Goal: Communication & Community: Answer question/provide support

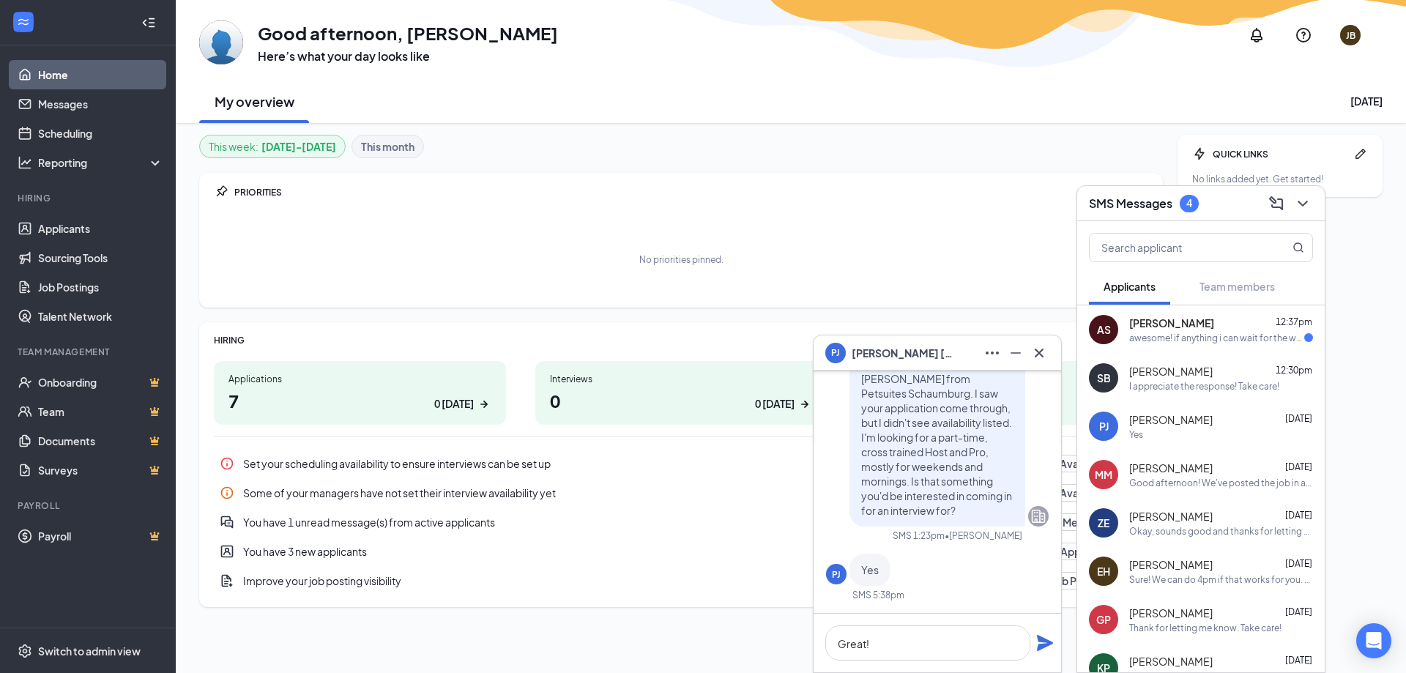
scroll to position [1, 0]
click at [1198, 337] on div "awesome! if anything i can wait for the week of the 27th if that's better for y…" at bounding box center [1216, 338] width 175 height 12
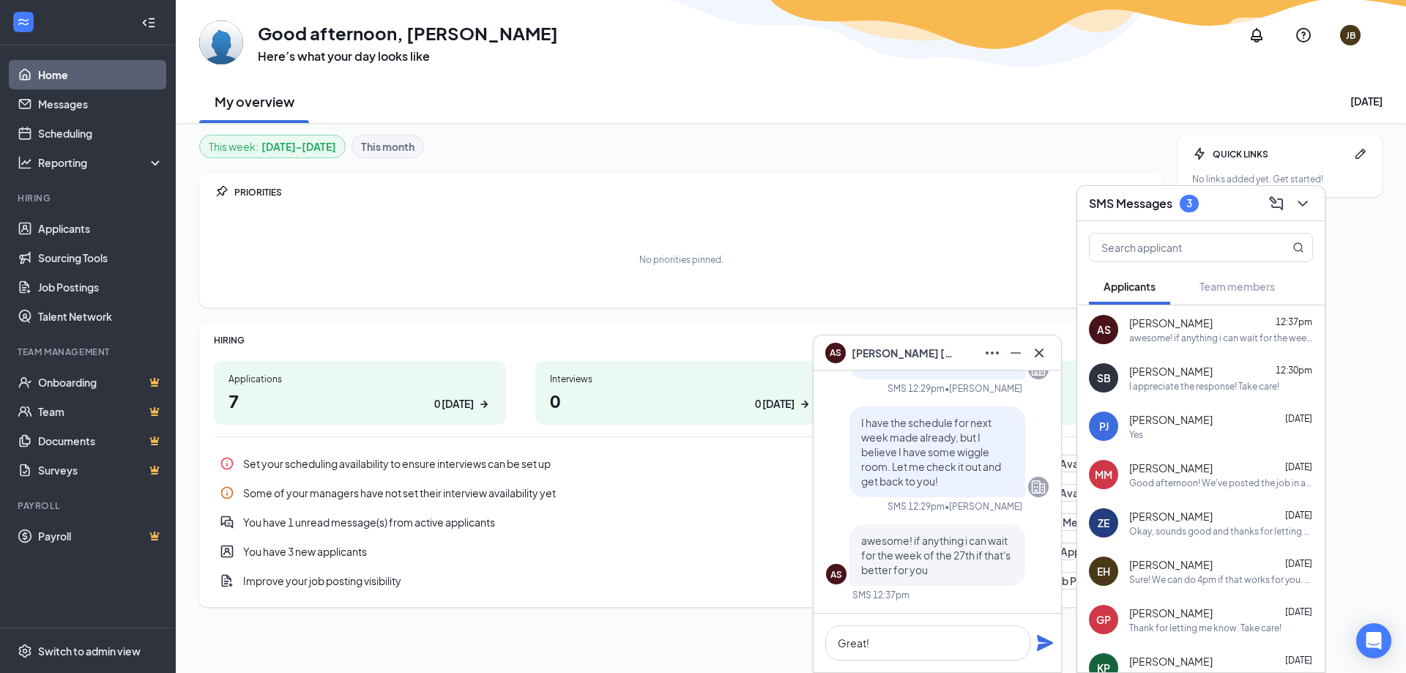
click at [1166, 439] on div "Yes" at bounding box center [1221, 434] width 184 height 12
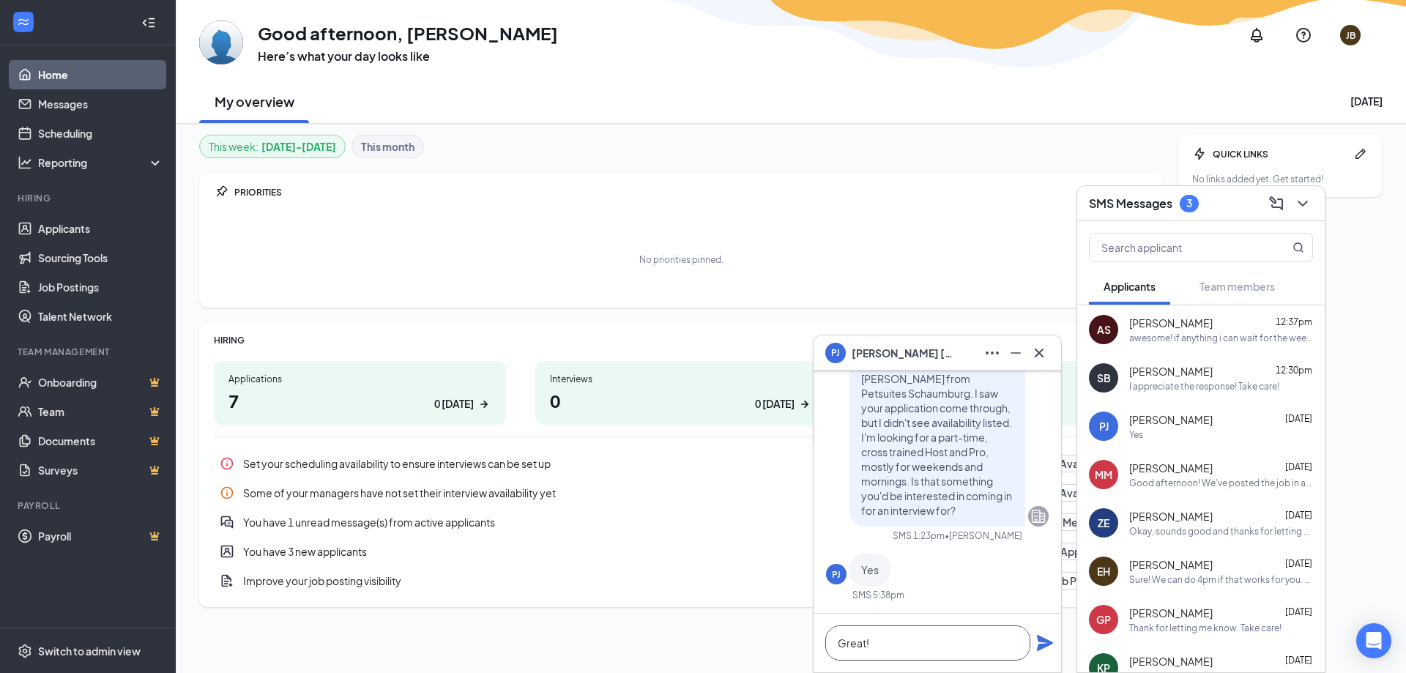
click at [893, 647] on textarea "Great!" at bounding box center [927, 642] width 205 height 35
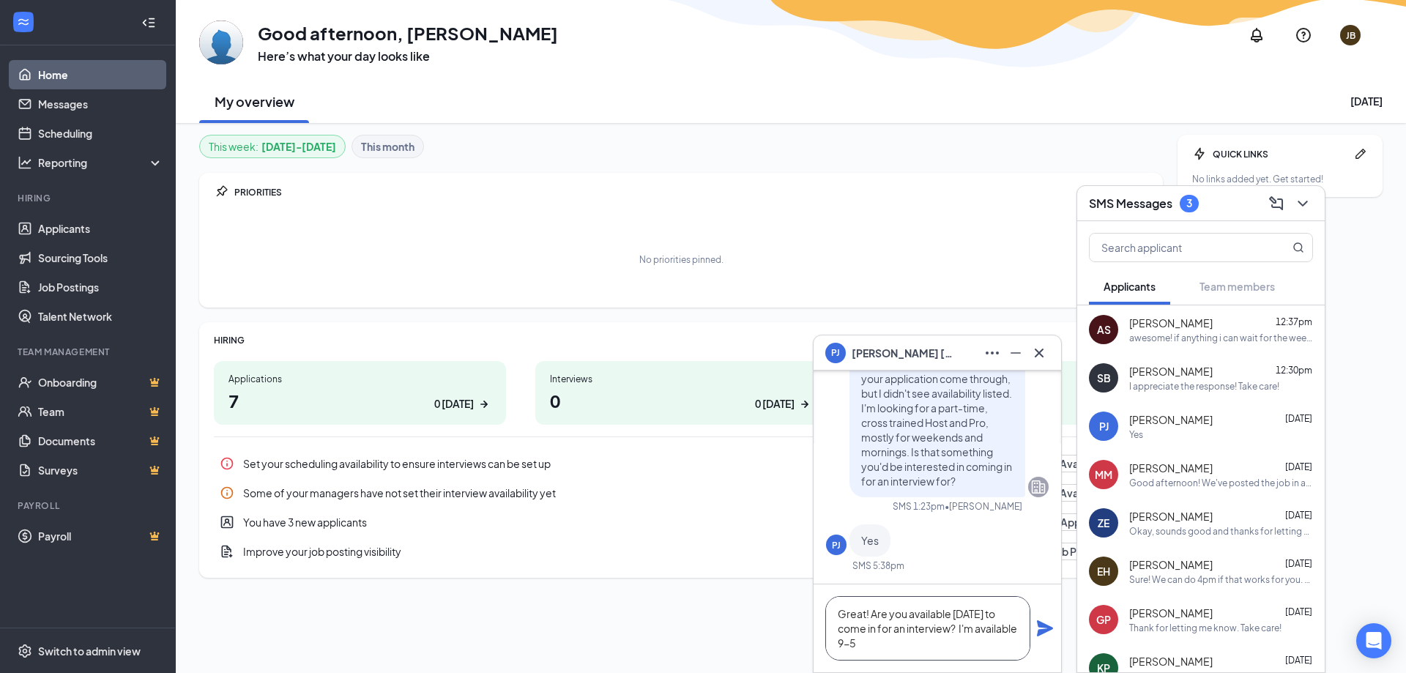
scroll to position [1, 0]
drag, startPoint x: 879, startPoint y: 644, endPoint x: 833, endPoint y: 650, distance: 45.8
click at [833, 650] on textarea "Great! Are you available [DATE] to come in for an interview? I'm available 9-5" at bounding box center [927, 628] width 205 height 64
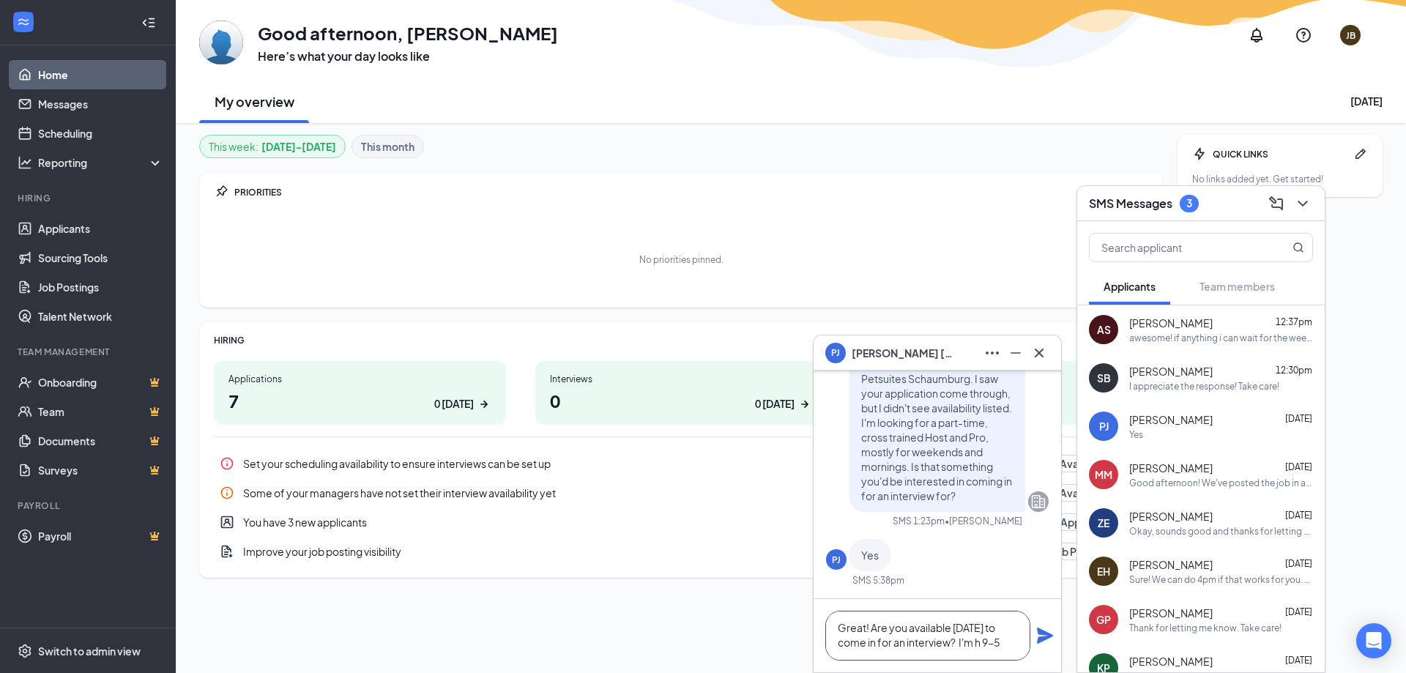
scroll to position [1, 0]
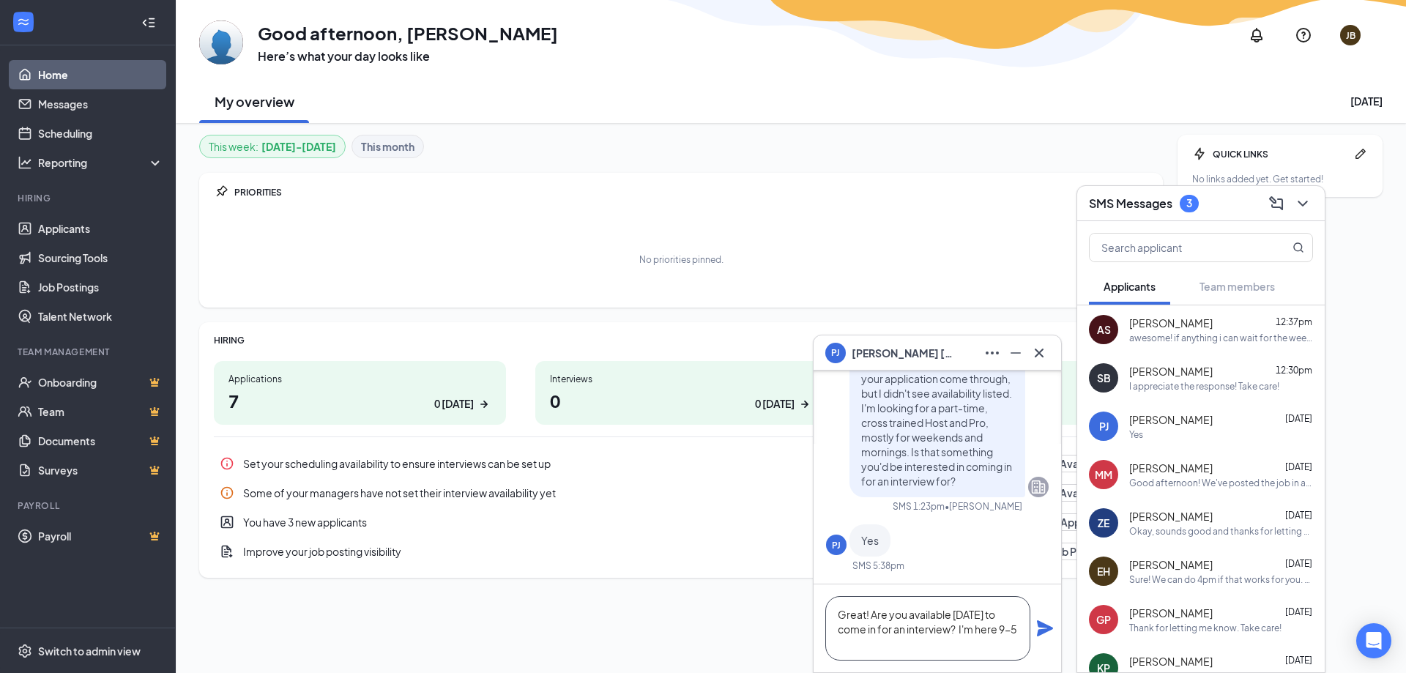
click at [876, 649] on textarea "Great! Are you available [DATE] to come in for an interview? I'm here 9-5" at bounding box center [927, 628] width 205 height 64
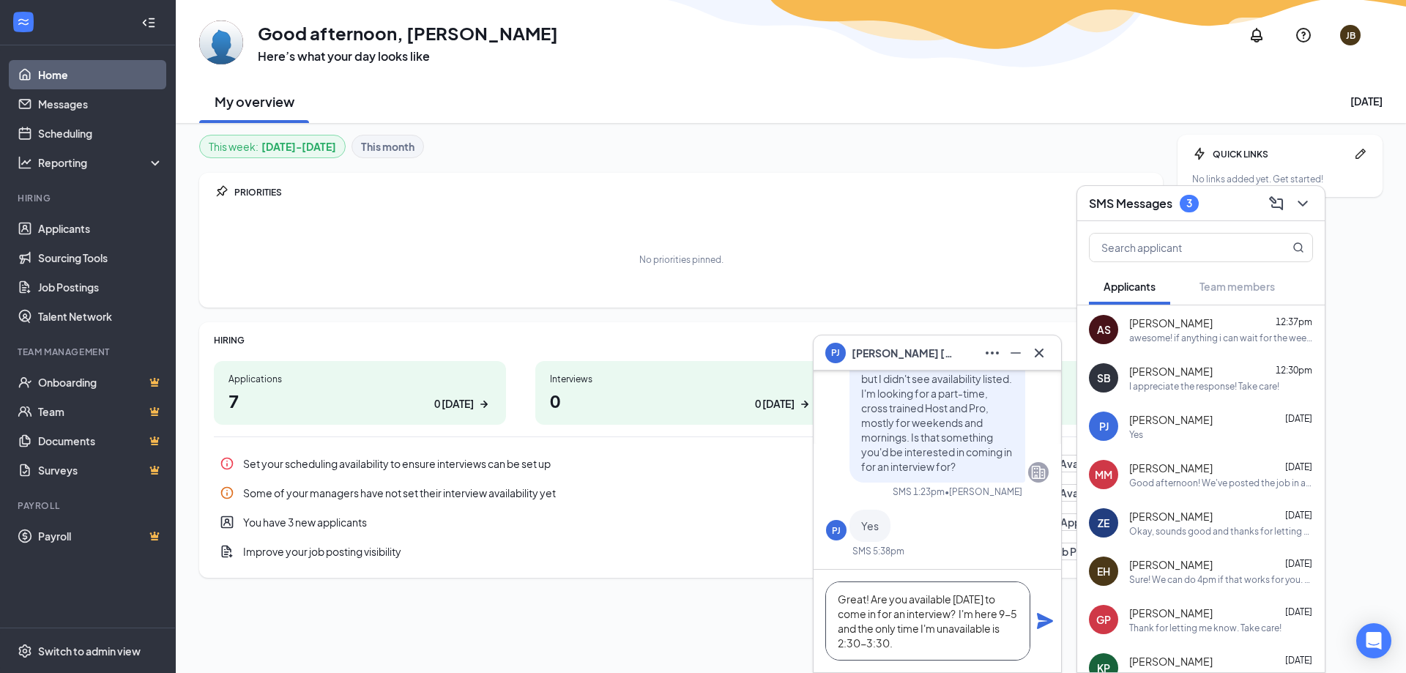
type textarea "Great! Are you available [DATE] to come in for an interview? I'm here 9-5 and t…"
click at [1046, 620] on icon "Plane" at bounding box center [1045, 621] width 16 height 16
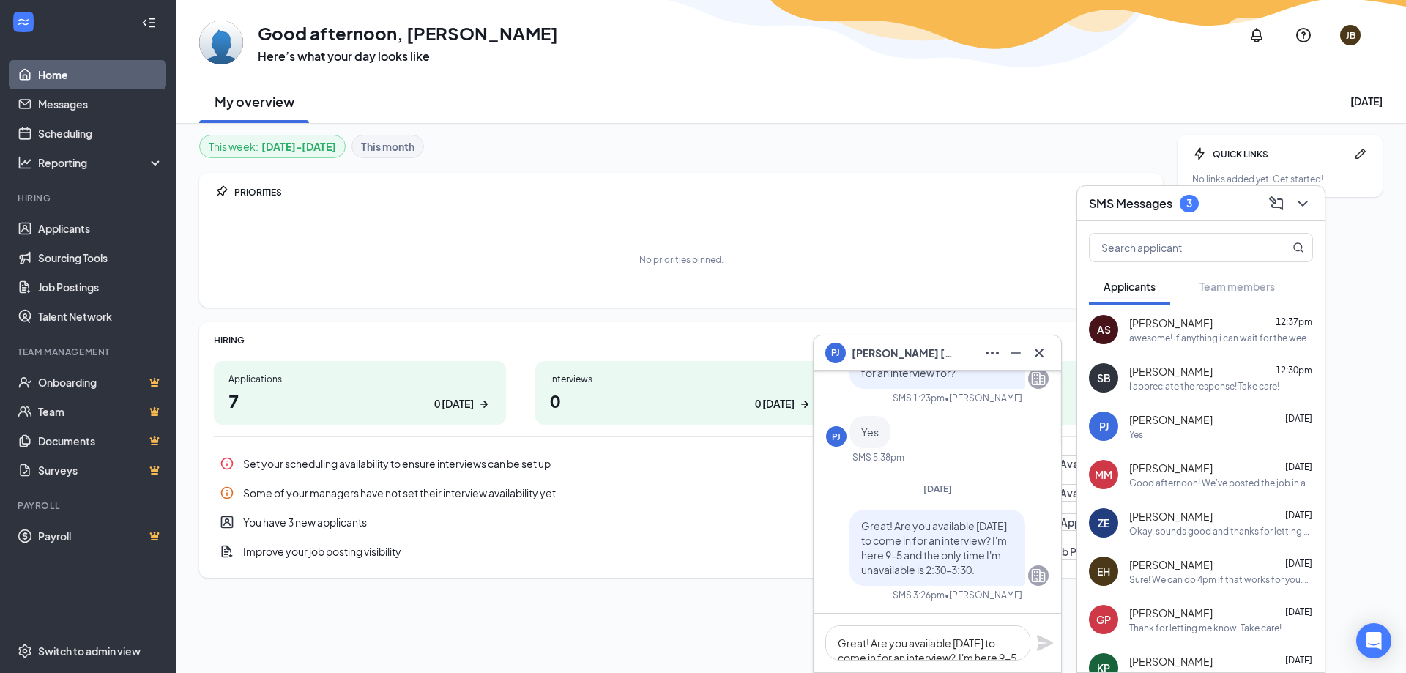
scroll to position [0, 0]
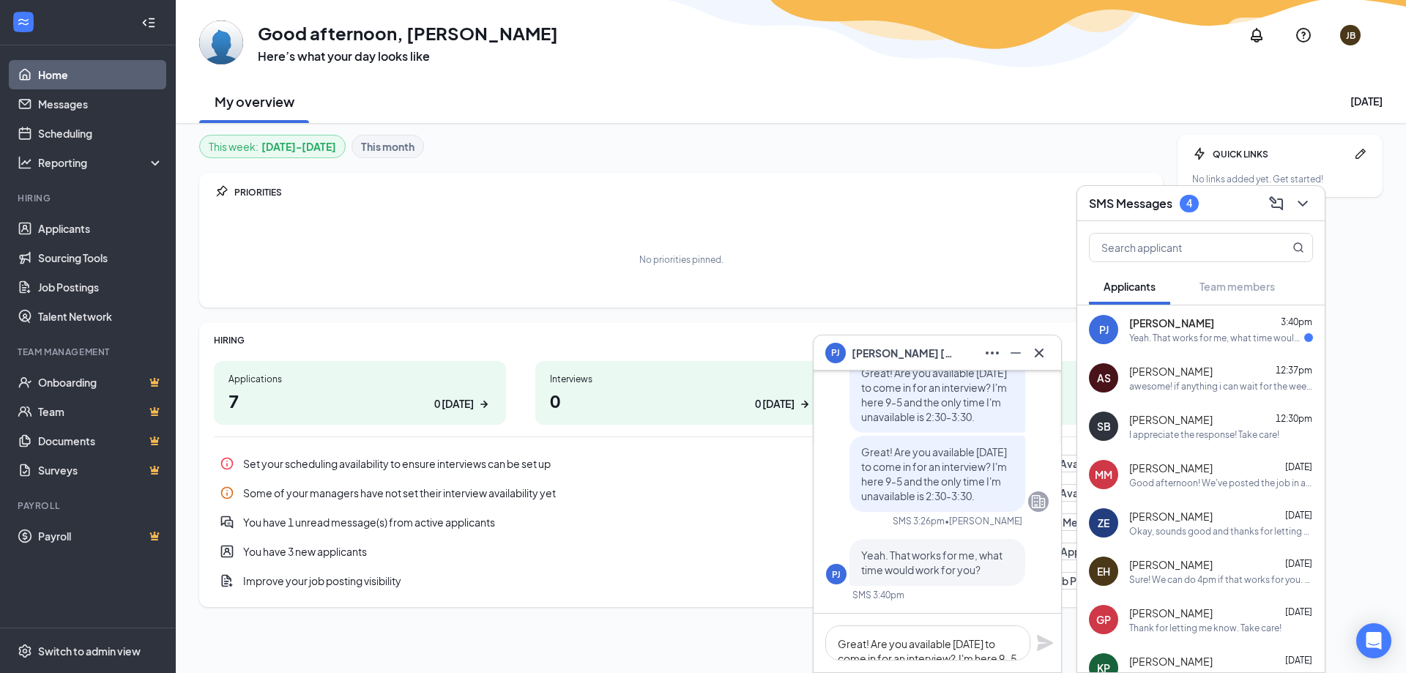
click at [1180, 378] on span "[PERSON_NAME]" at bounding box center [1170, 371] width 83 height 15
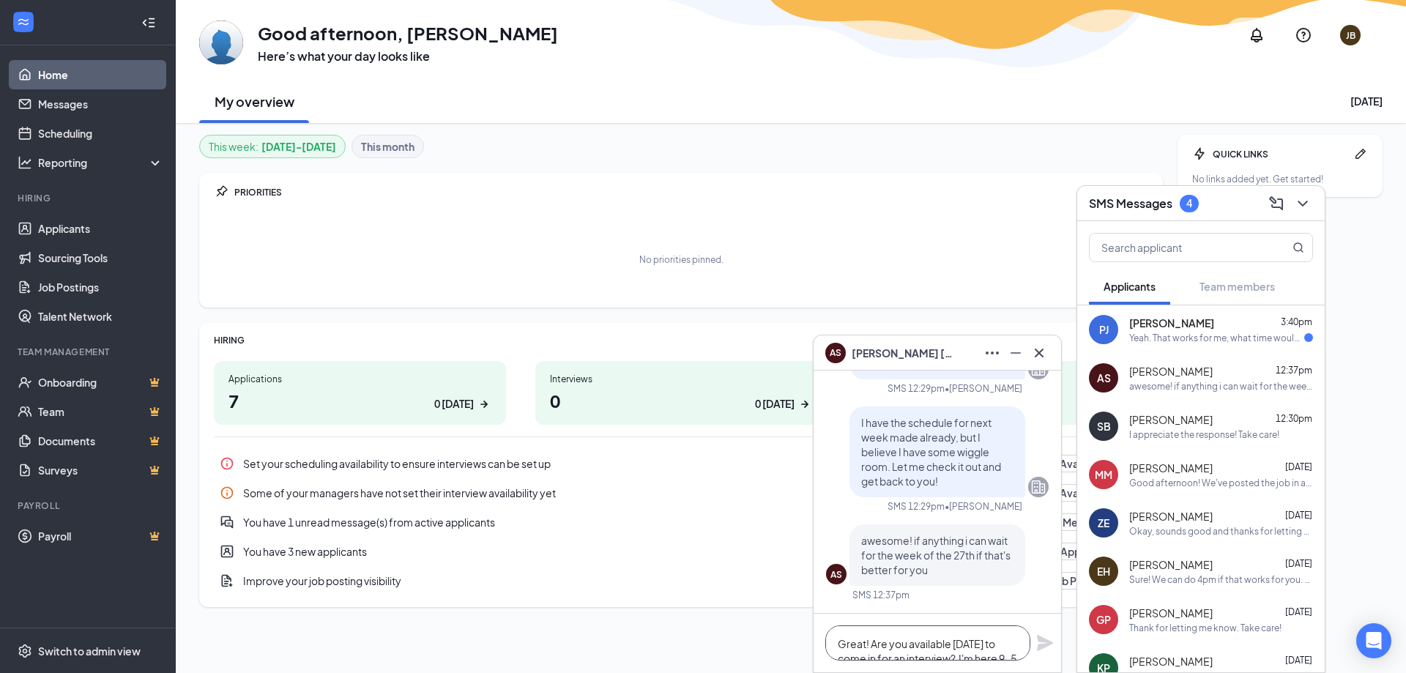
click at [889, 636] on textarea "Great! Are you available [DATE] to come in for an interview? I'm here 9-5 and t…" at bounding box center [927, 642] width 205 height 35
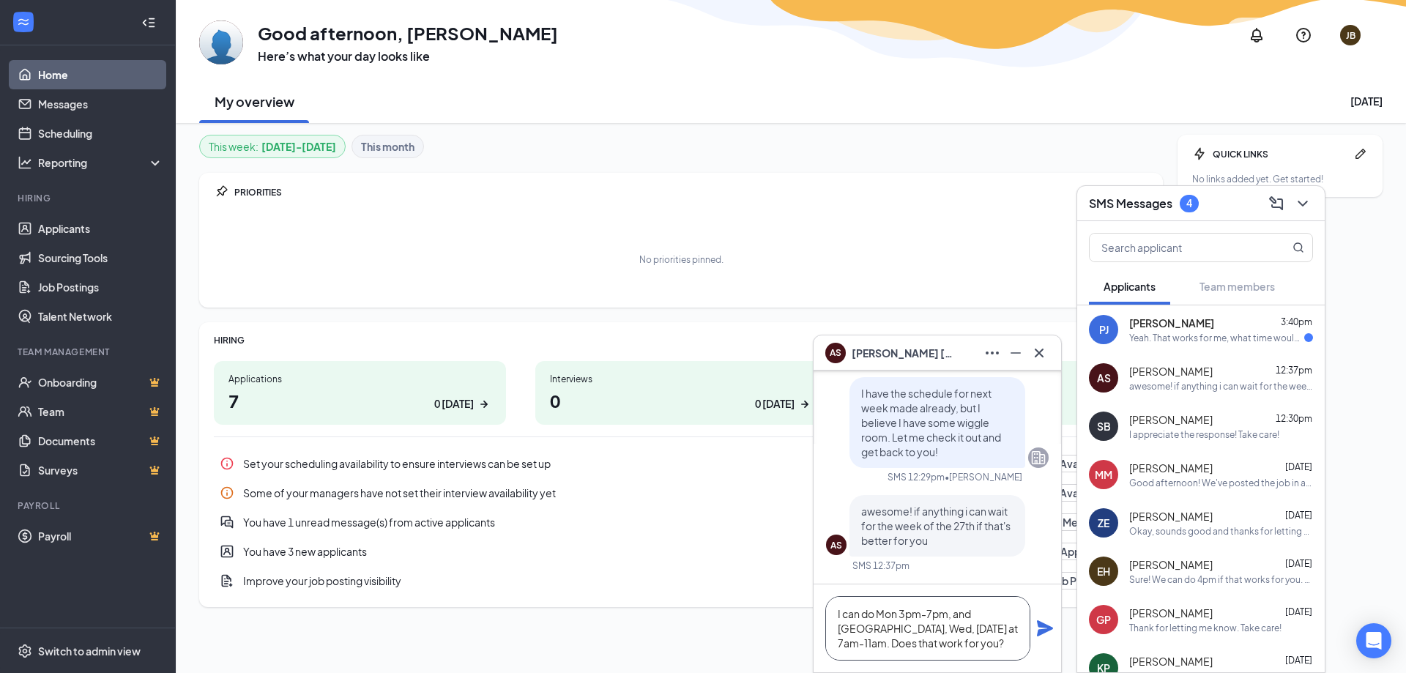
click at [875, 615] on textarea "I can do Mon 3pm-7pm, and [GEOGRAPHIC_DATA], Wed, [DATE] at 7am-11am. Does that…" at bounding box center [927, 628] width 205 height 64
click at [956, 628] on textarea "I can do Mon 3pm-7pm, and [GEOGRAPHIC_DATA], Wed, [DATE] at 7am-11am. Does that…" at bounding box center [927, 628] width 205 height 64
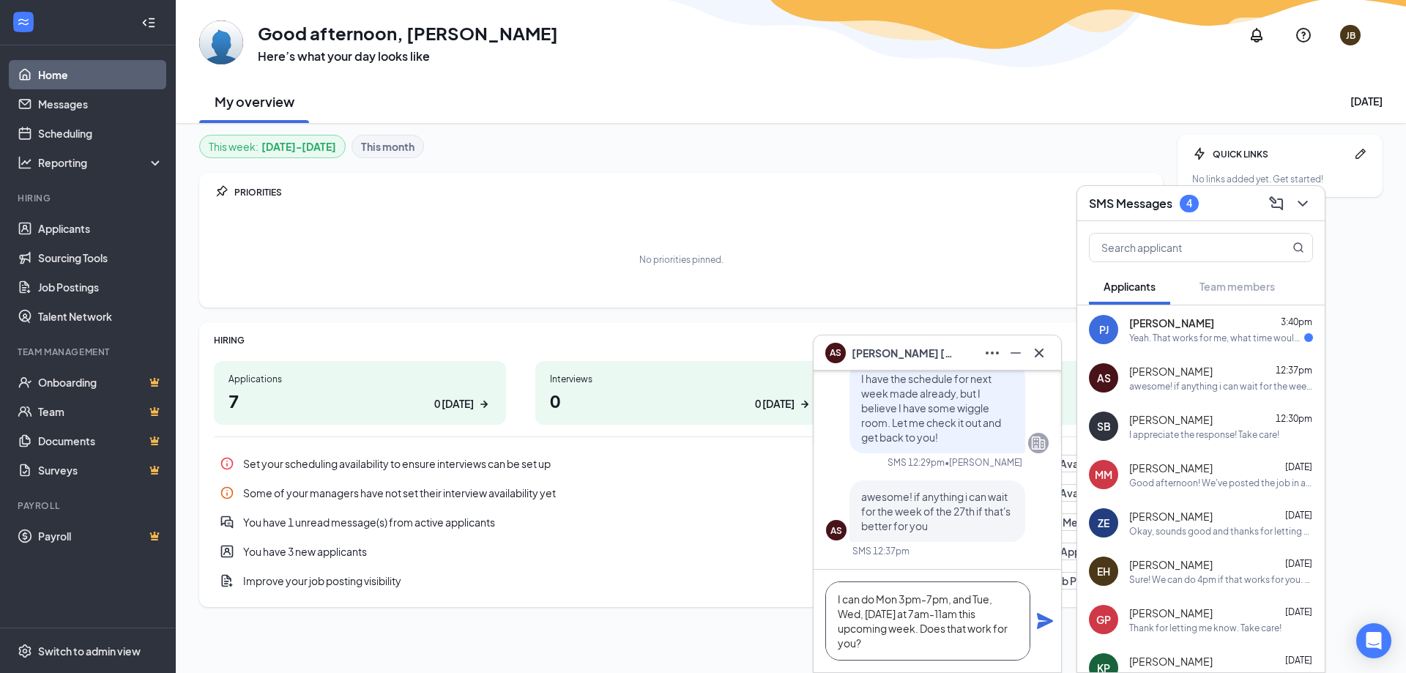
type textarea "I can do Mon 3pm-7pm, and Tue, Wed, [DATE] at 7am-11am this upcoming week. Does…"
click at [1042, 624] on icon "Plane" at bounding box center [1045, 621] width 16 height 16
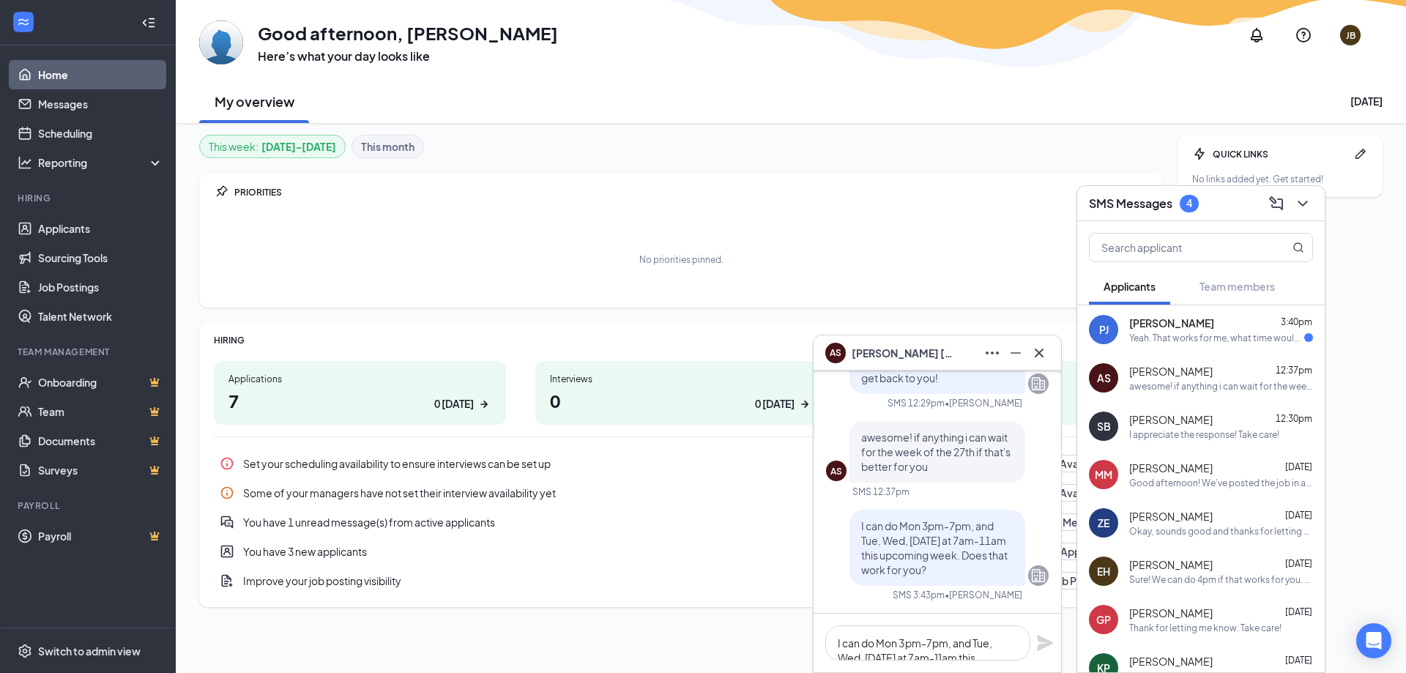
scroll to position [0, 0]
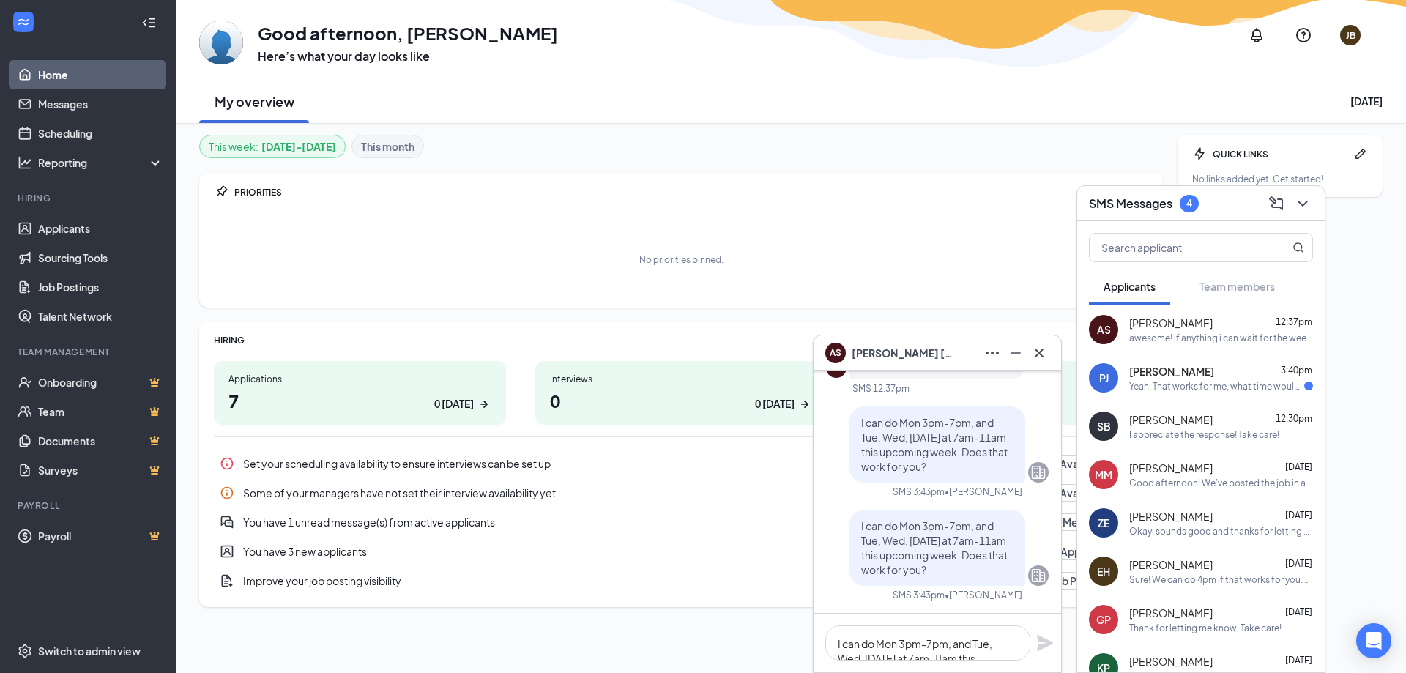
click at [1174, 381] on div "Yeah. That works for me, what time would work for you?" at bounding box center [1216, 386] width 175 height 12
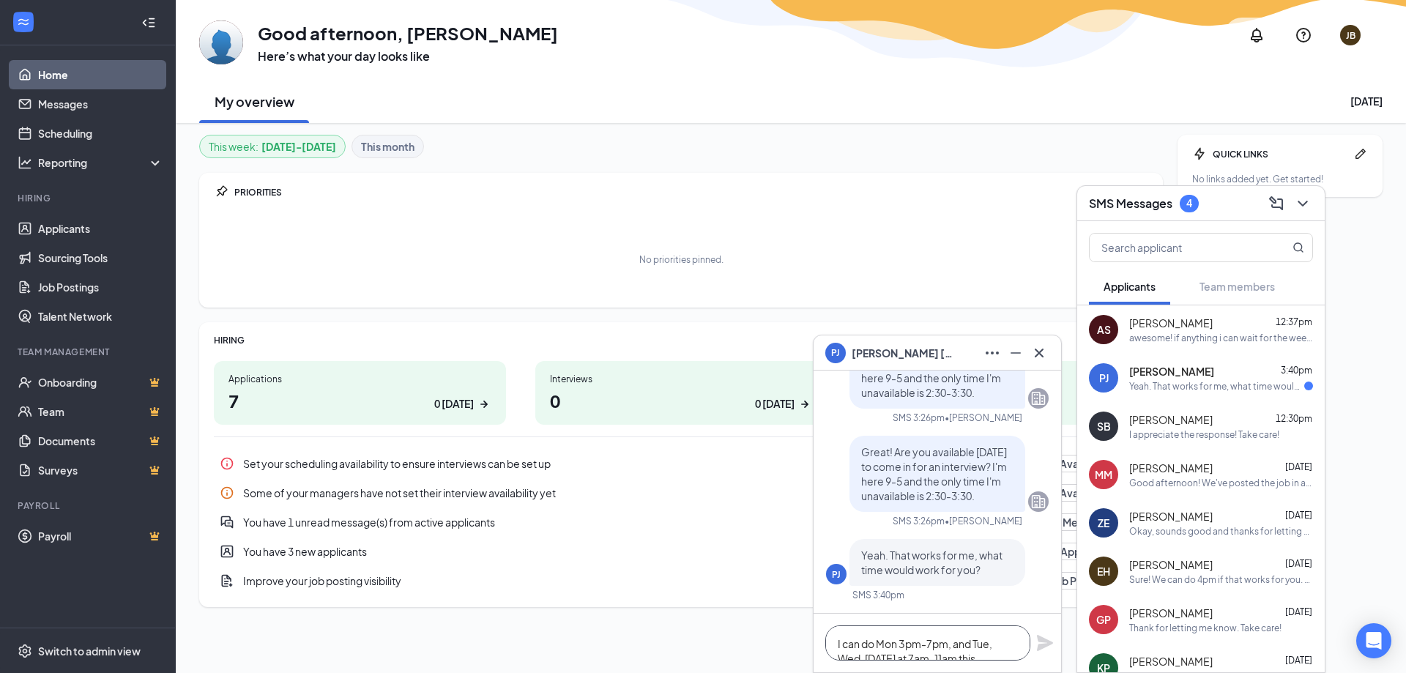
click at [885, 646] on textarea "I can do Mon 3pm-7pm, and Tue, Wed, [DATE] at 7am-11am this upcoming week. Does…" at bounding box center [927, 642] width 205 height 35
click at [855, 644] on textarea "I can do Mon 3pm-7pm, and Tue, Wed, [DATE] at 7am-11am this upcoming week. Does…" at bounding box center [927, 642] width 205 height 35
type textarea "Does 1pm work for you?"
click at [1042, 642] on icon "Plane" at bounding box center [1045, 643] width 16 height 16
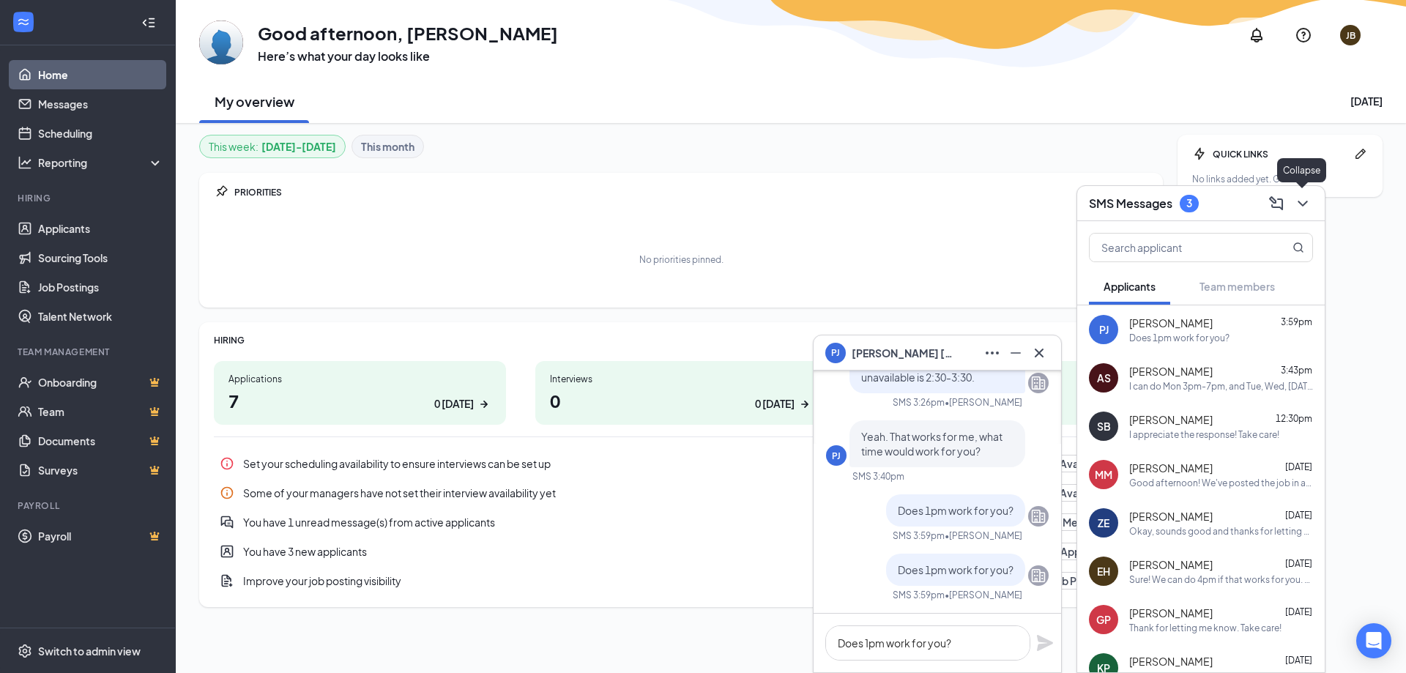
click at [1308, 201] on icon "ChevronDown" at bounding box center [1303, 204] width 18 height 18
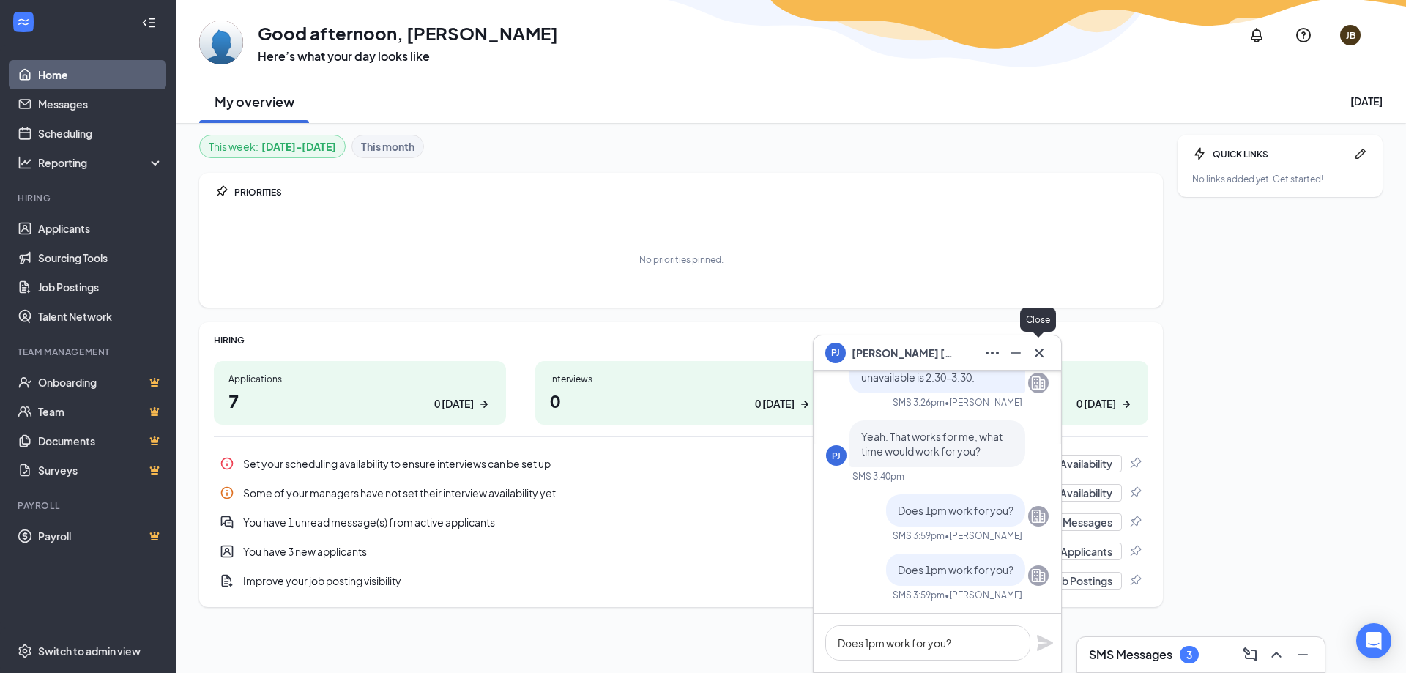
click at [1038, 354] on icon "Cross" at bounding box center [1039, 352] width 9 height 9
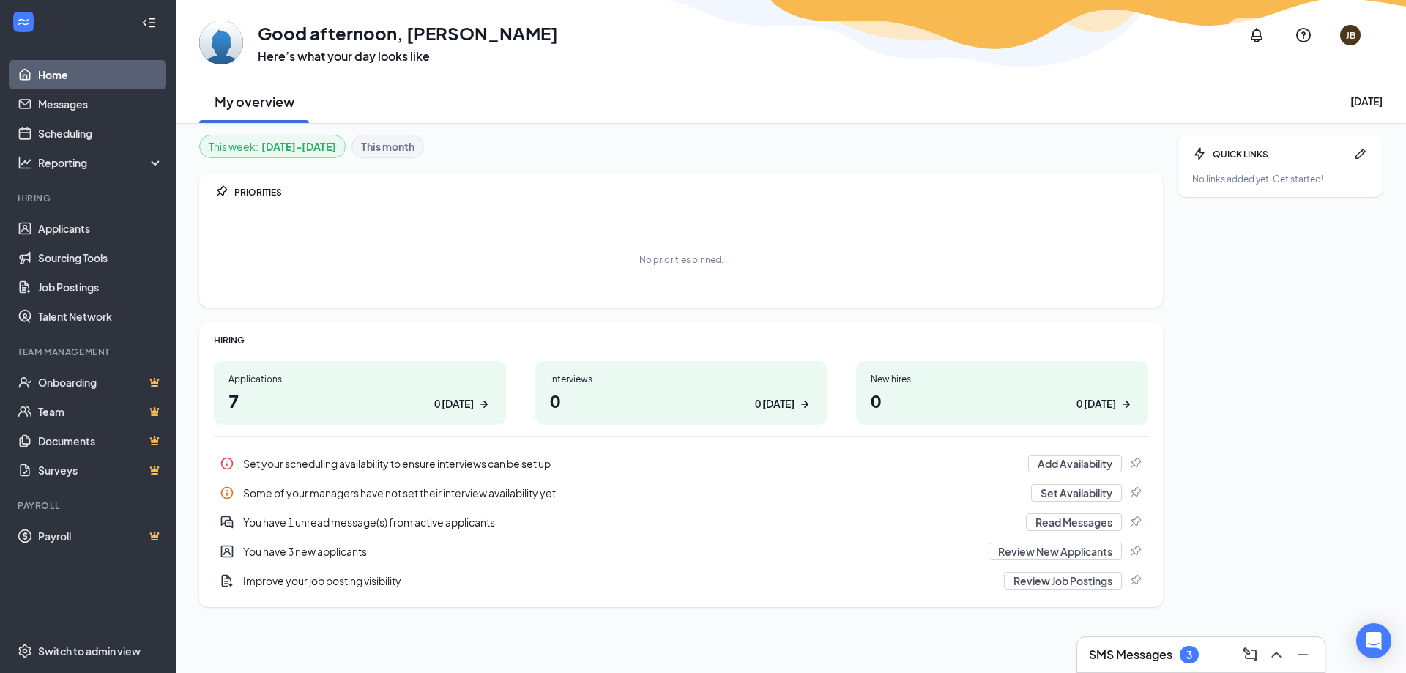
click at [1120, 658] on h3 "SMS Messages" at bounding box center [1130, 655] width 83 height 16
